Goal: Contribute content: Add original content to the website for others to see

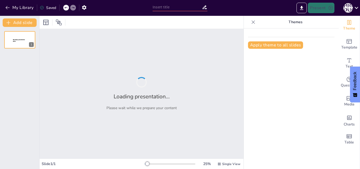
type input "Основи екзистенціалізму: філософські концепції та ідеї"
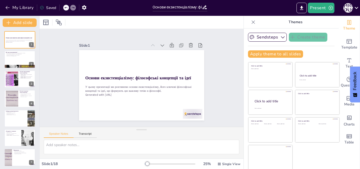
checkbox input "true"
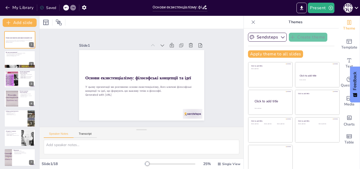
checkbox input "true"
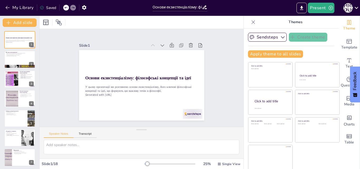
checkbox input "true"
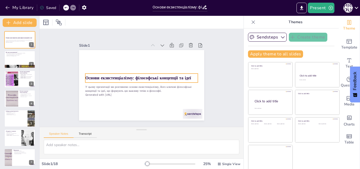
checkbox input "true"
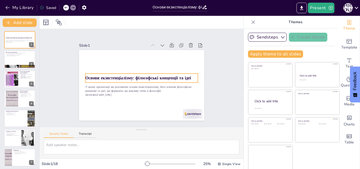
checkbox input "true"
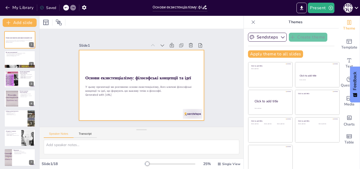
checkbox input "true"
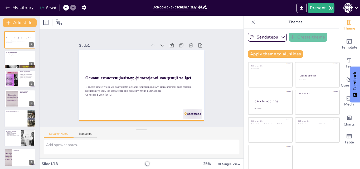
checkbox input "true"
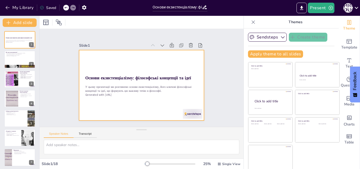
checkbox input "true"
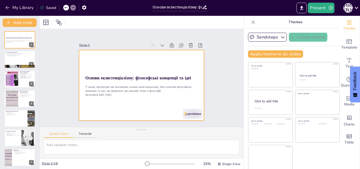
checkbox input "true"
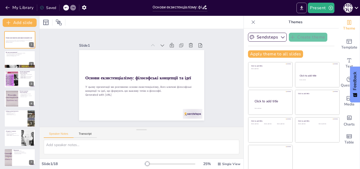
checkbox input "true"
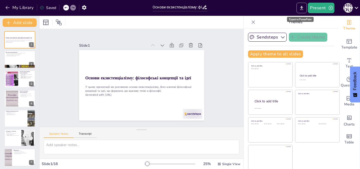
click at [301, 9] on icon "Export to PowerPoint" at bounding box center [302, 8] width 6 height 6
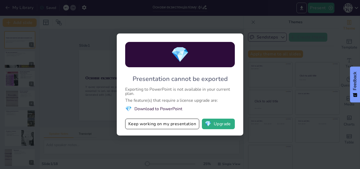
drag, startPoint x: 225, startPoint y: 78, endPoint x: 195, endPoint y: 112, distance: 44.8
click at [195, 112] on div "💎 Presentation cannot be exported Exporting to PowerPoint is not available in y…" at bounding box center [180, 84] width 126 height 102
click at [184, 125] on button "Keep working on my presentation" at bounding box center [162, 123] width 74 height 11
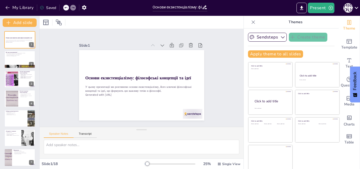
checkbox input "true"
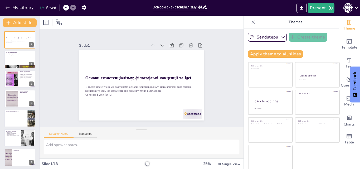
checkbox input "true"
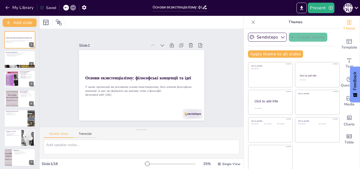
checkbox input "true"
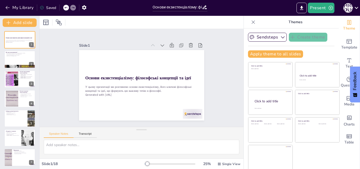
checkbox input "true"
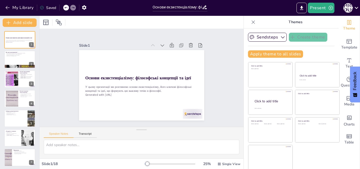
checkbox input "true"
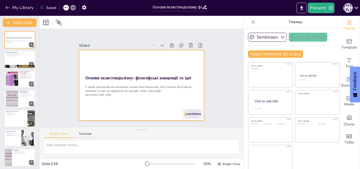
checkbox input "true"
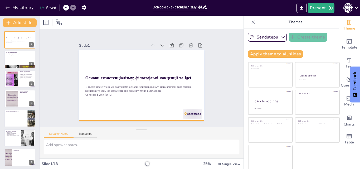
checkbox input "true"
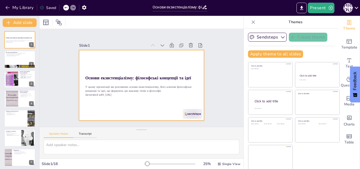
checkbox input "true"
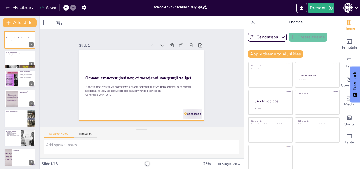
checkbox input "true"
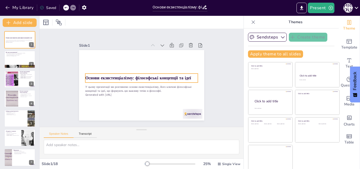
checkbox input "true"
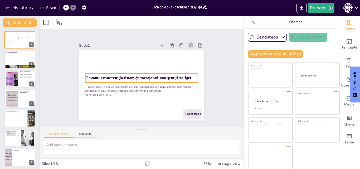
checkbox input "true"
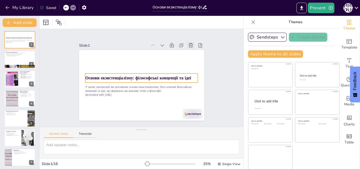
checkbox input "true"
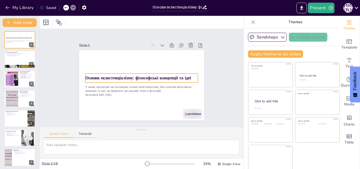
checkbox input "true"
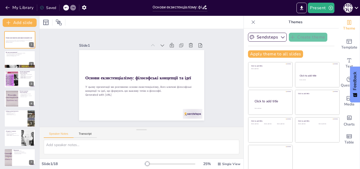
checkbox input "true"
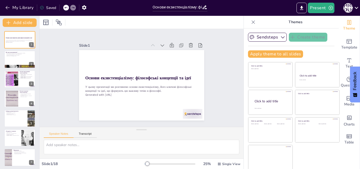
checkbox input "true"
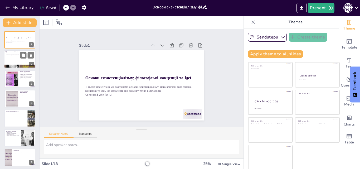
checkbox input "true"
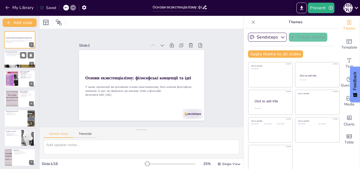
click at [24, 62] on div at bounding box center [20, 60] width 32 height 18
type textarea "Індивідуальність є центральною темою екзистенціалізму, оскільки він підкреслює,…"
checkbox input "true"
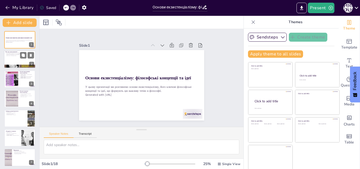
checkbox input "true"
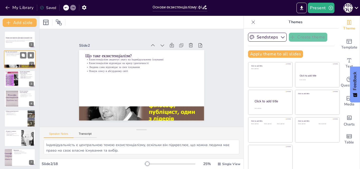
checkbox input "true"
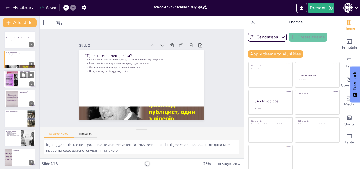
checkbox input "true"
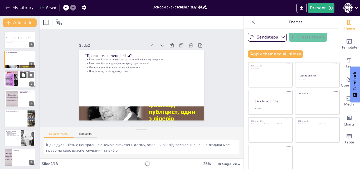
checkbox input "true"
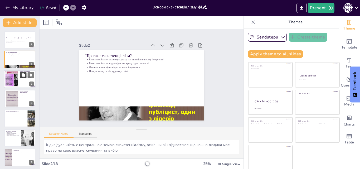
click at [24, 74] on icon at bounding box center [23, 74] width 3 height 3
type textarea "Сартр вважається одним з найвідоміших представників екзистенціалізму, який сфор…"
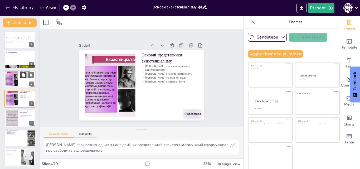
checkbox input "true"
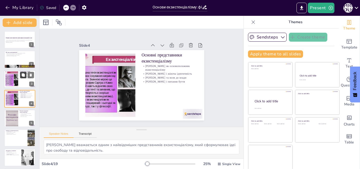
scroll to position [1, 0]
checkbox input "true"
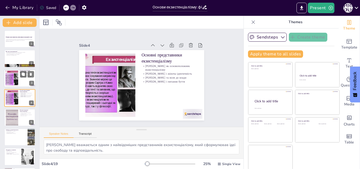
checkbox input "true"
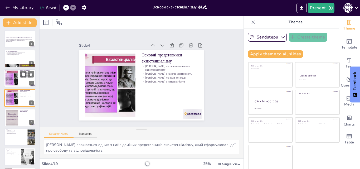
checkbox input "true"
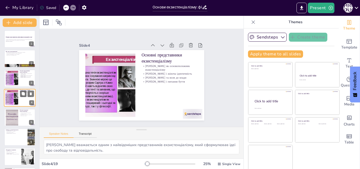
checkbox input "true"
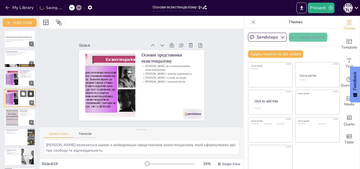
checkbox input "true"
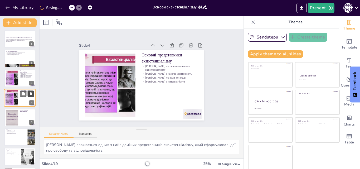
checkbox input "true"
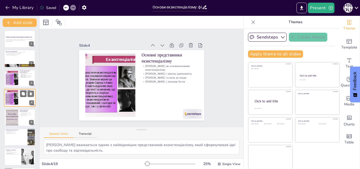
checkbox input "true"
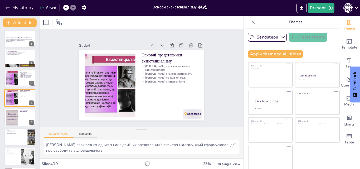
checkbox input "true"
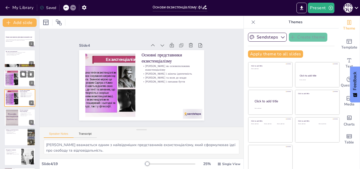
checkbox input "true"
click at [18, 43] on div at bounding box center [20, 39] width 32 height 18
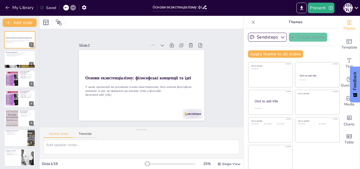
scroll to position [1, 0]
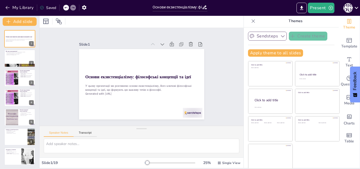
click at [280, 34] on icon "button" at bounding box center [282, 35] width 5 height 5
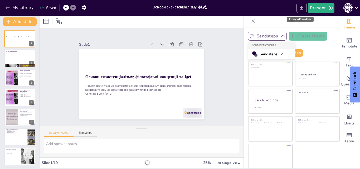
click at [303, 8] on icon "Export to PowerPoint" at bounding box center [302, 8] width 6 height 6
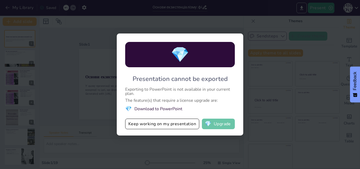
click at [220, 122] on button "💎 Upgrade" at bounding box center [218, 123] width 33 height 11
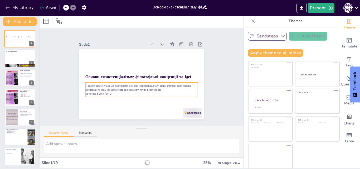
click at [144, 90] on p "Generated with [URL]" at bounding box center [139, 94] width 112 height 16
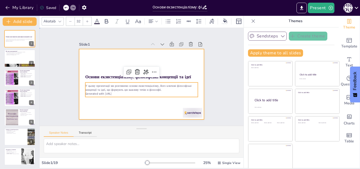
click at [174, 59] on div at bounding box center [147, 72] width 136 height 140
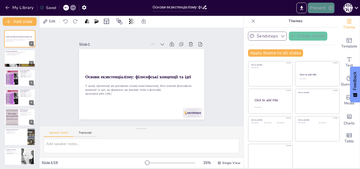
click at [330, 8] on icon "button" at bounding box center [330, 8] width 4 height 4
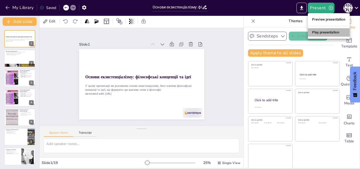
click at [328, 31] on li "Play presentation" at bounding box center [329, 32] width 42 height 8
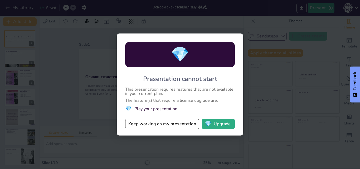
click at [262, 106] on div "💎 Presentation cannot start This presentation requires features that are not av…" at bounding box center [180, 84] width 360 height 169
click at [250, 28] on div "💎 Presentation cannot start This presentation requires features that are not av…" at bounding box center [180, 84] width 360 height 169
click at [242, 35] on div "💎 Presentation cannot start This presentation requires features that are not av…" at bounding box center [180, 84] width 126 height 102
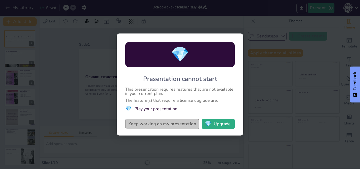
click at [153, 126] on button "Keep working on my presentation" at bounding box center [162, 123] width 74 height 11
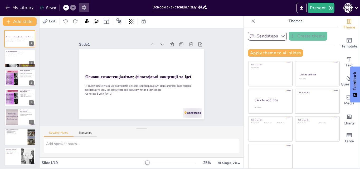
click at [86, 8] on icon "button" at bounding box center [84, 7] width 4 height 4
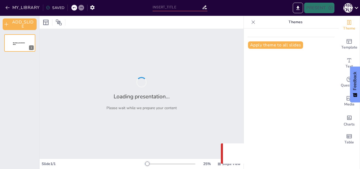
type input "Основи екзистенціалізму: філософські концепції та ідеї"
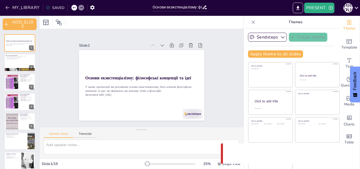
checkbox input "true"
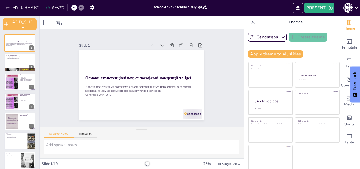
scroll to position [1, 0]
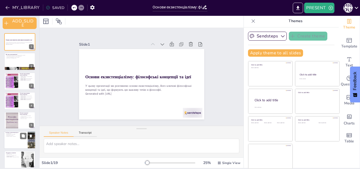
checkbox input "true"
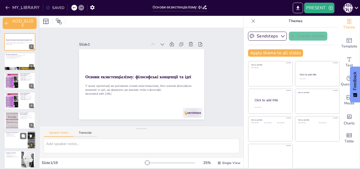
checkbox input "true"
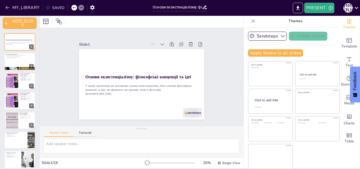
checkbox input "true"
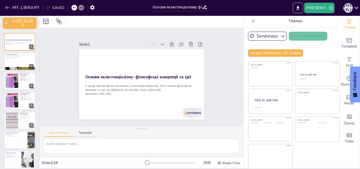
checkbox input "true"
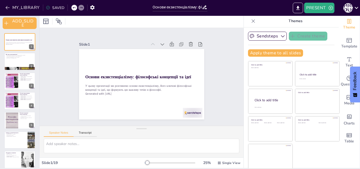
checkbox input "true"
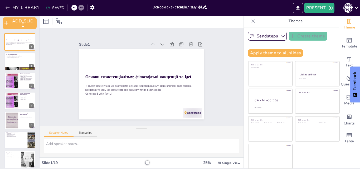
checkbox input "true"
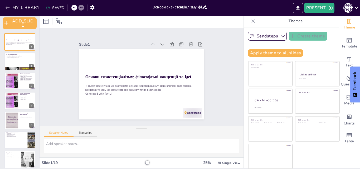
checkbox input "true"
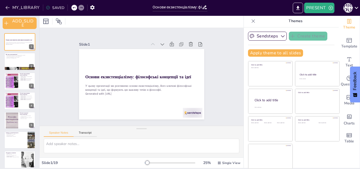
checkbox input "true"
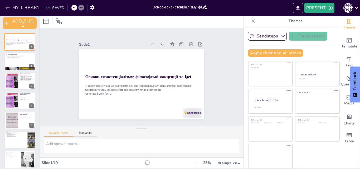
checkbox input "true"
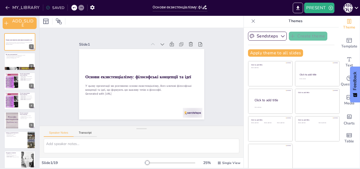
checkbox input "true"
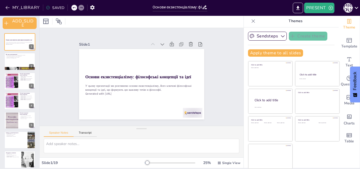
checkbox input "true"
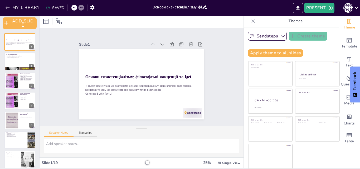
checkbox input "true"
